Goal: Answer question/provide support: Share knowledge or assist other users

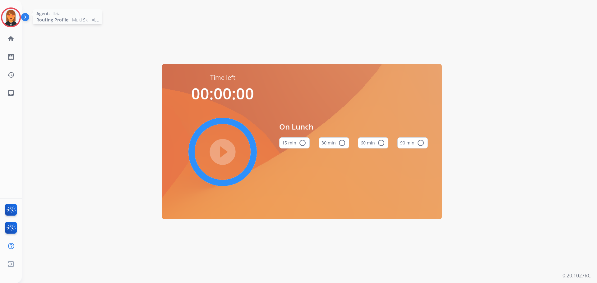
click at [10, 18] on img at bounding box center [10, 17] width 17 height 17
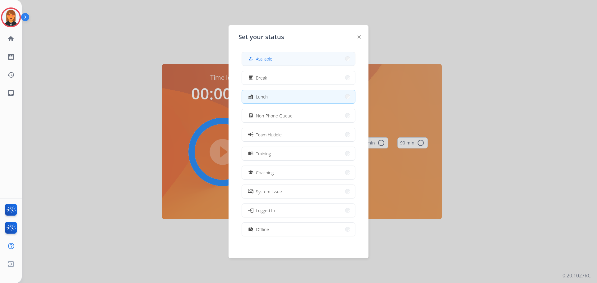
click at [258, 65] on button "how_to_reg Available" at bounding box center [298, 58] width 113 height 13
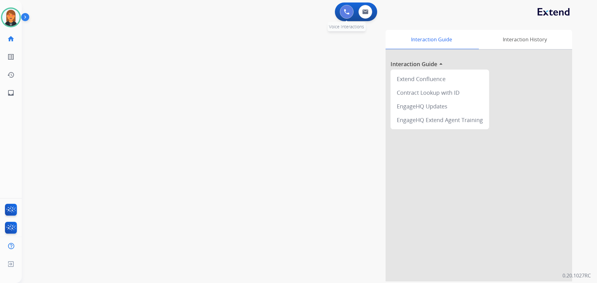
click at [352, 11] on button at bounding box center [347, 12] width 14 height 14
click at [345, 13] on img at bounding box center [347, 12] width 6 height 6
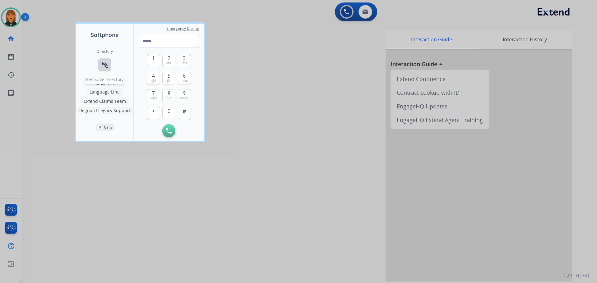
click at [100, 67] on button "connect_without_contact Resource Directory" at bounding box center [104, 64] width 13 height 13
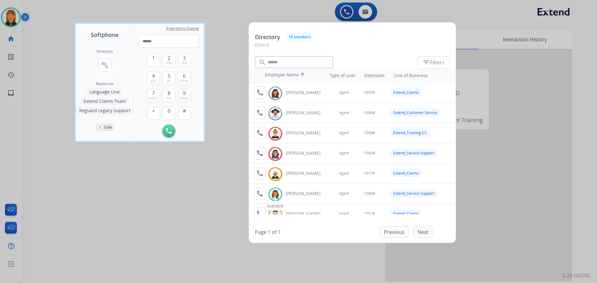
click at [275, 198] on img at bounding box center [275, 195] width 9 height 10
click at [277, 197] on img at bounding box center [275, 195] width 9 height 10
click at [264, 194] on button "call Agent Available." at bounding box center [260, 194] width 12 height 12
click at [155, 63] on button "1" at bounding box center [153, 60] width 13 height 13
click at [165, 113] on button "0" at bounding box center [168, 113] width 13 height 13
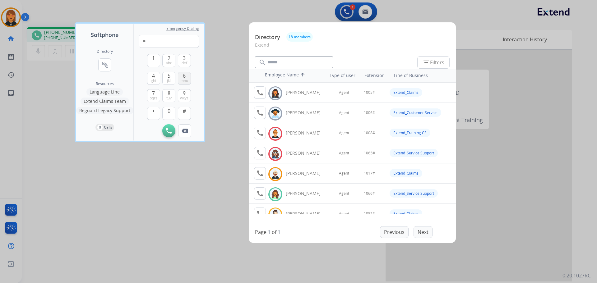
click at [189, 82] on button "6 mno" at bounding box center [184, 78] width 13 height 13
click at [189, 114] on button "#" at bounding box center [184, 113] width 13 height 13
type input "*****"
click at [181, 209] on div at bounding box center [298, 141] width 597 height 283
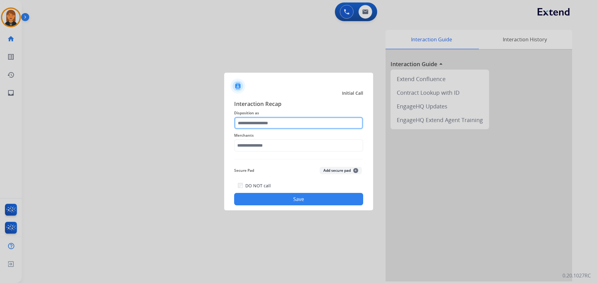
click at [264, 120] on input "text" at bounding box center [298, 123] width 129 height 12
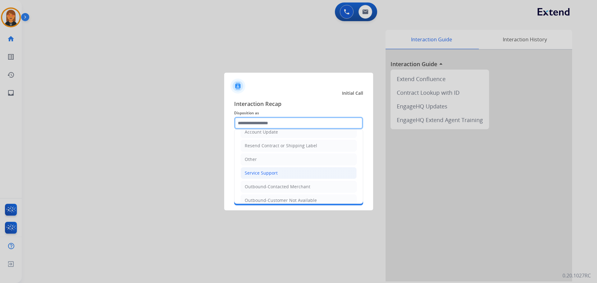
scroll to position [124, 0]
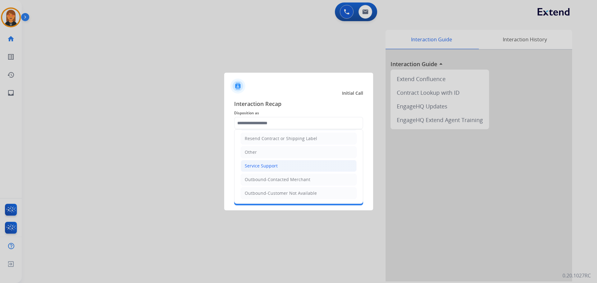
click at [267, 168] on div "Service Support" at bounding box center [261, 166] width 33 height 6
type input "**********"
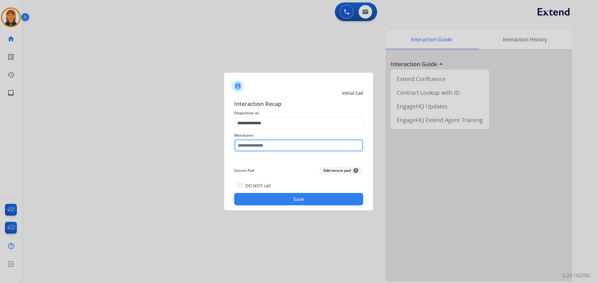
click at [265, 146] on input "text" at bounding box center [298, 145] width 129 height 12
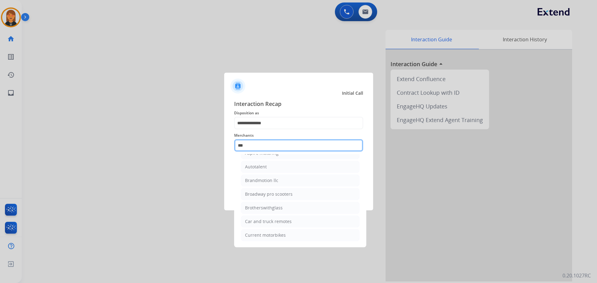
scroll to position [0, 0]
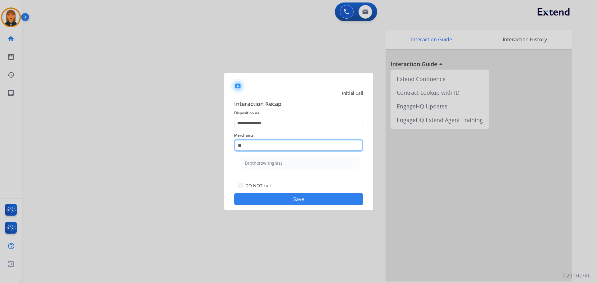
type input "*"
click at [276, 169] on ul "Not found" at bounding box center [300, 164] width 122 height 21
click at [280, 165] on li "Not found" at bounding box center [300, 163] width 118 height 12
type input "*********"
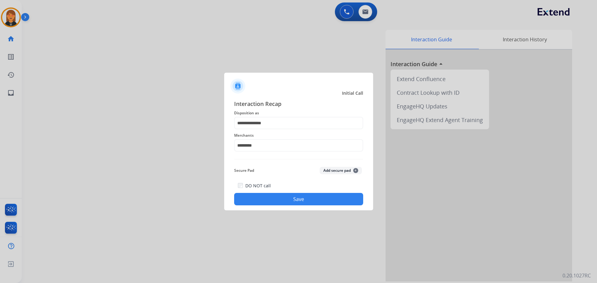
click at [282, 194] on button "Save" at bounding box center [298, 199] width 129 height 12
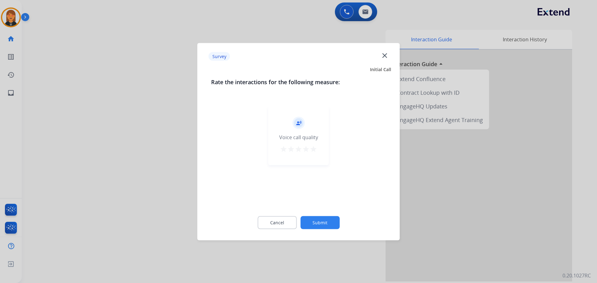
click at [313, 148] on mat-icon "star" at bounding box center [313, 148] width 7 height 7
click at [327, 226] on button "Submit" at bounding box center [319, 222] width 39 height 13
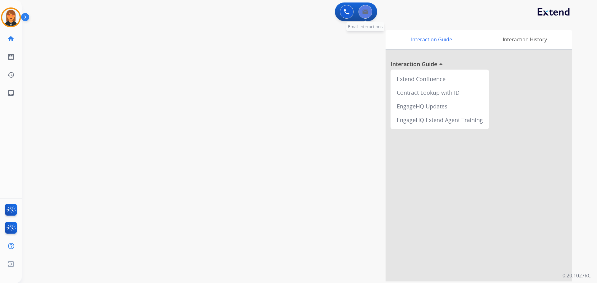
click at [368, 18] on button at bounding box center [366, 12] width 14 height 14
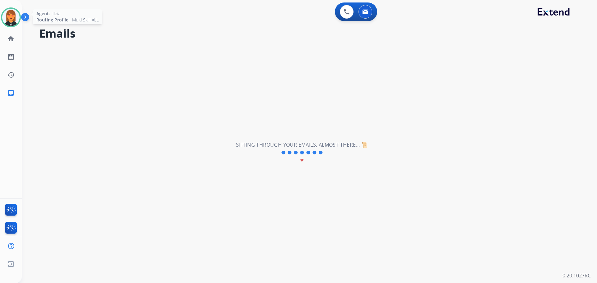
click at [11, 17] on img at bounding box center [10, 17] width 17 height 17
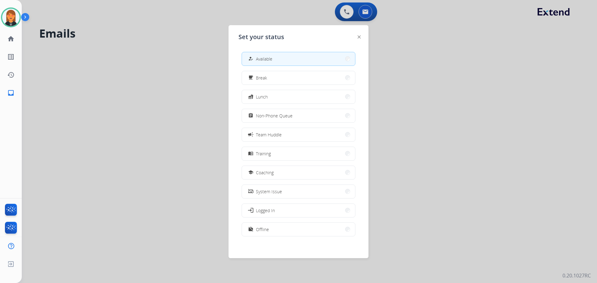
drag, startPoint x: 289, startPoint y: 119, endPoint x: 335, endPoint y: 216, distance: 107.7
click at [289, 118] on span "Non-Phone Queue" at bounding box center [274, 116] width 37 height 7
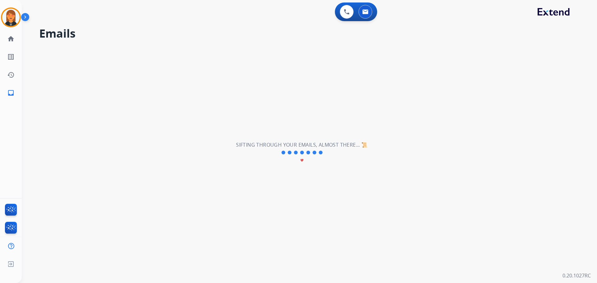
click at [365, 195] on div "**********" at bounding box center [302, 152] width 560 height 261
